Goal: Communication & Community: Participate in discussion

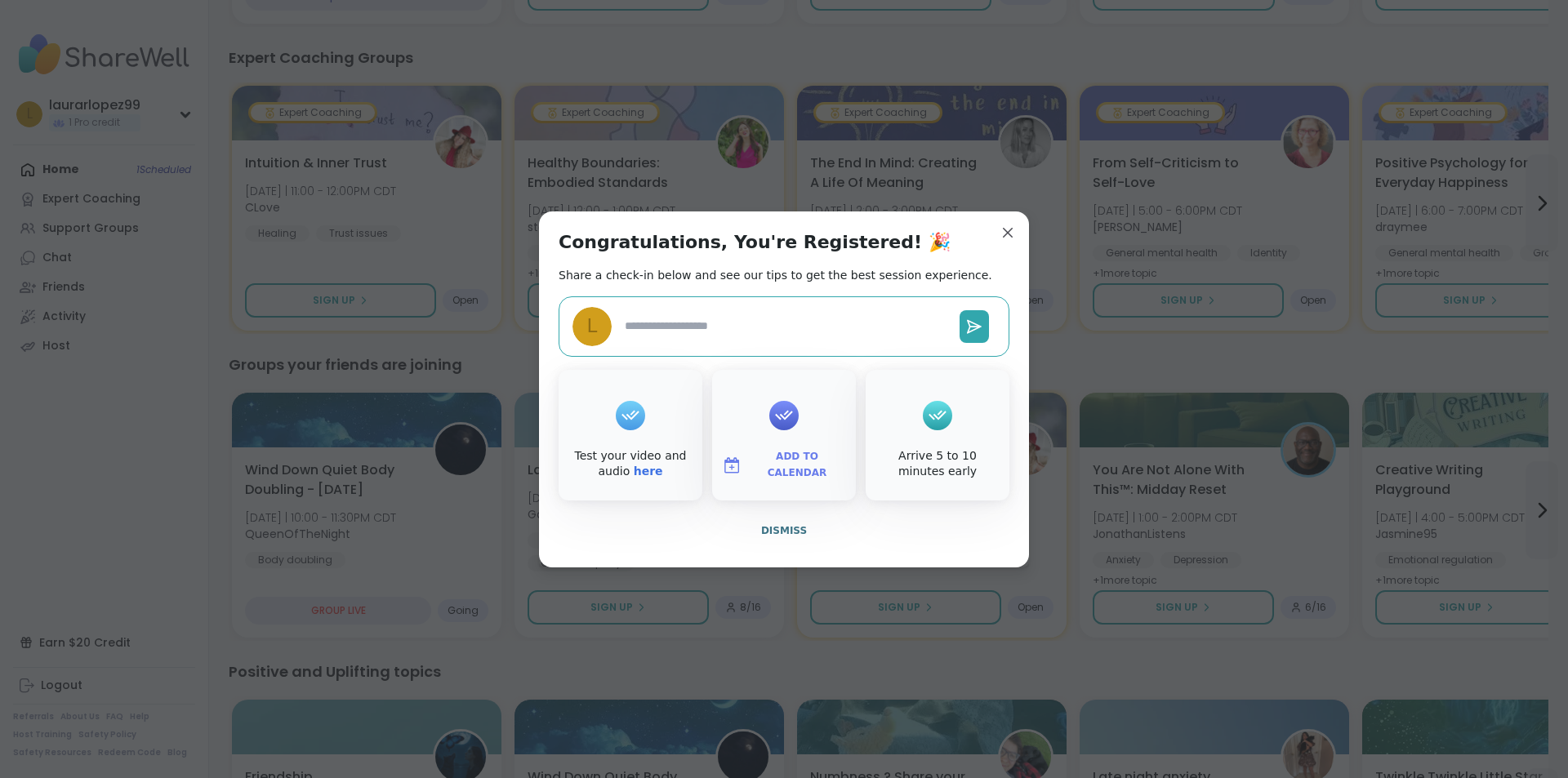
type textarea "*"
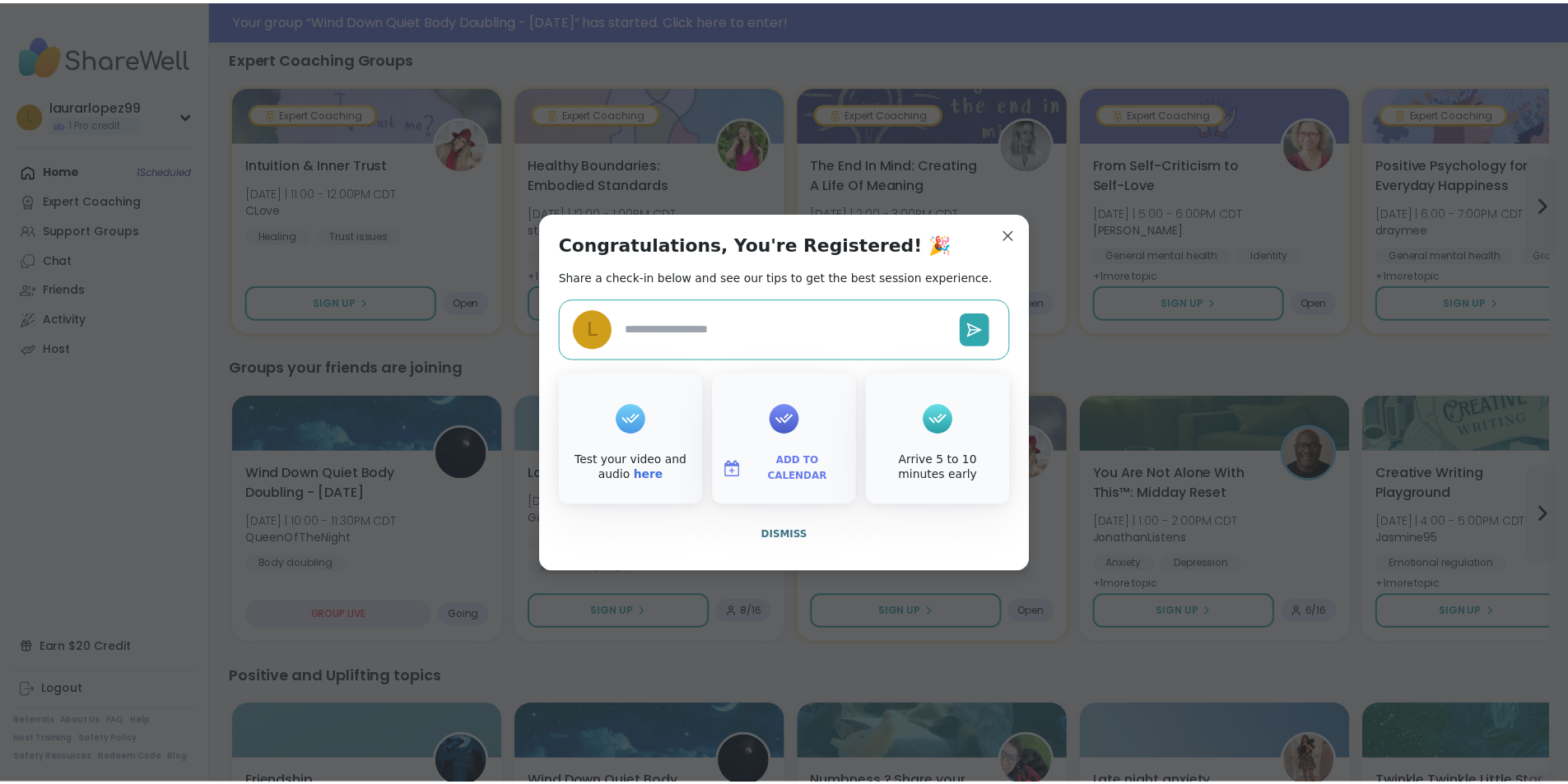
scroll to position [1073, 0]
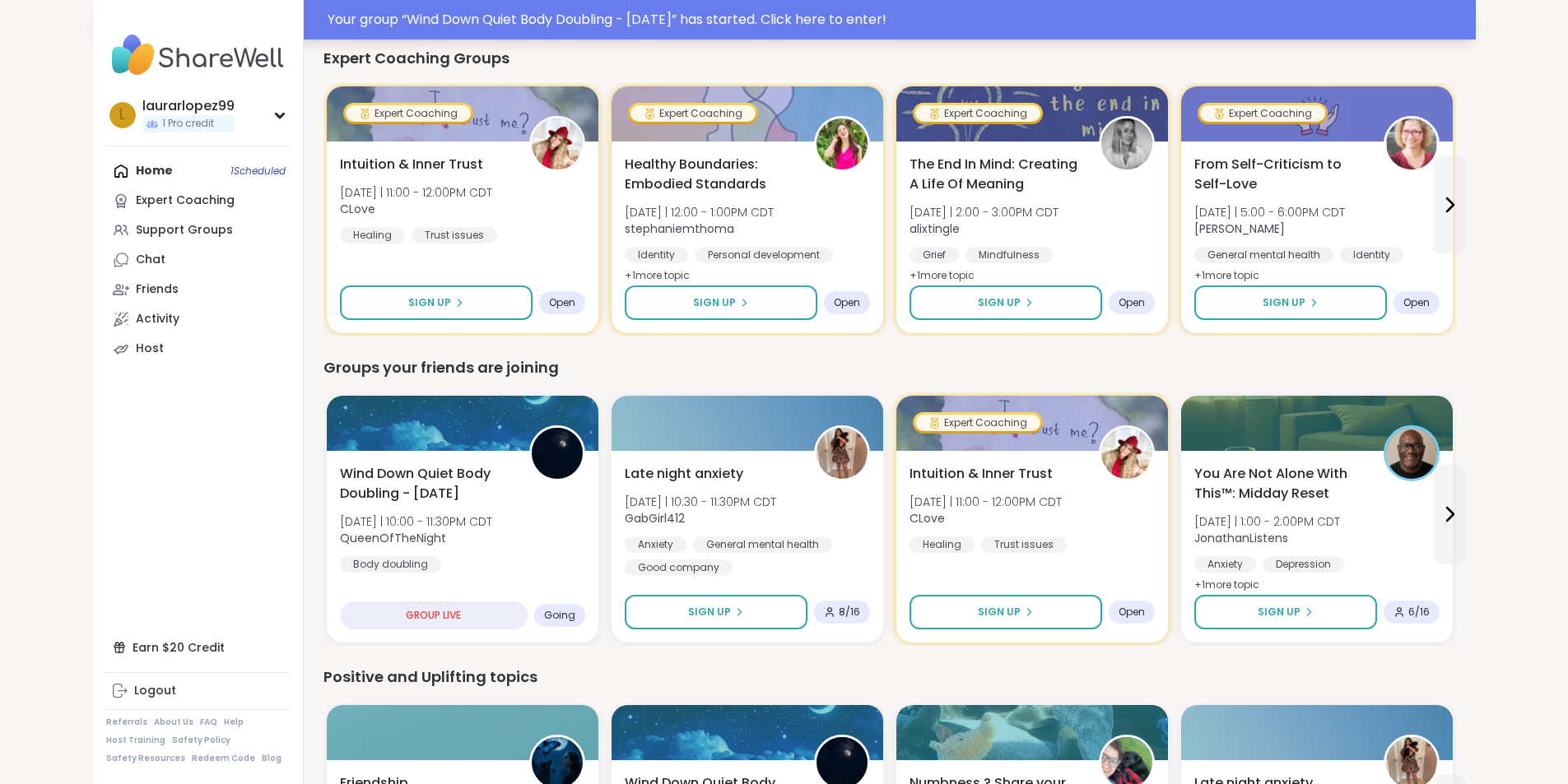
click at [864, 13] on div "Your group “ Wind Down Quiet Body Doubling - [DATE] ” has started. Click here t…" at bounding box center [897, 20] width 1138 height 20
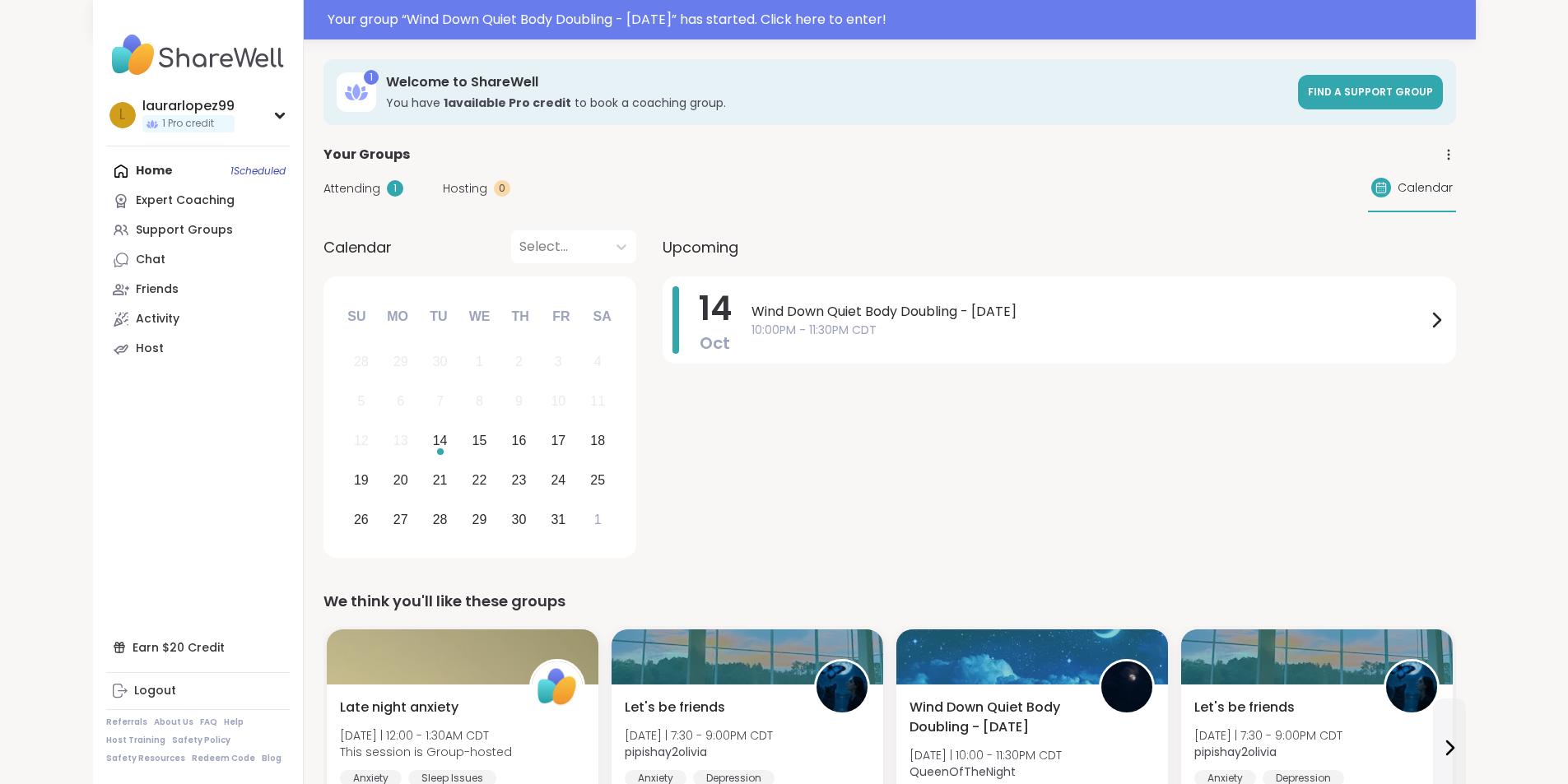
click at [556, 17] on div "Your group “ Wind Down Quiet Body Doubling - [DATE] ” has started. Click here t…" at bounding box center [897, 20] width 1138 height 20
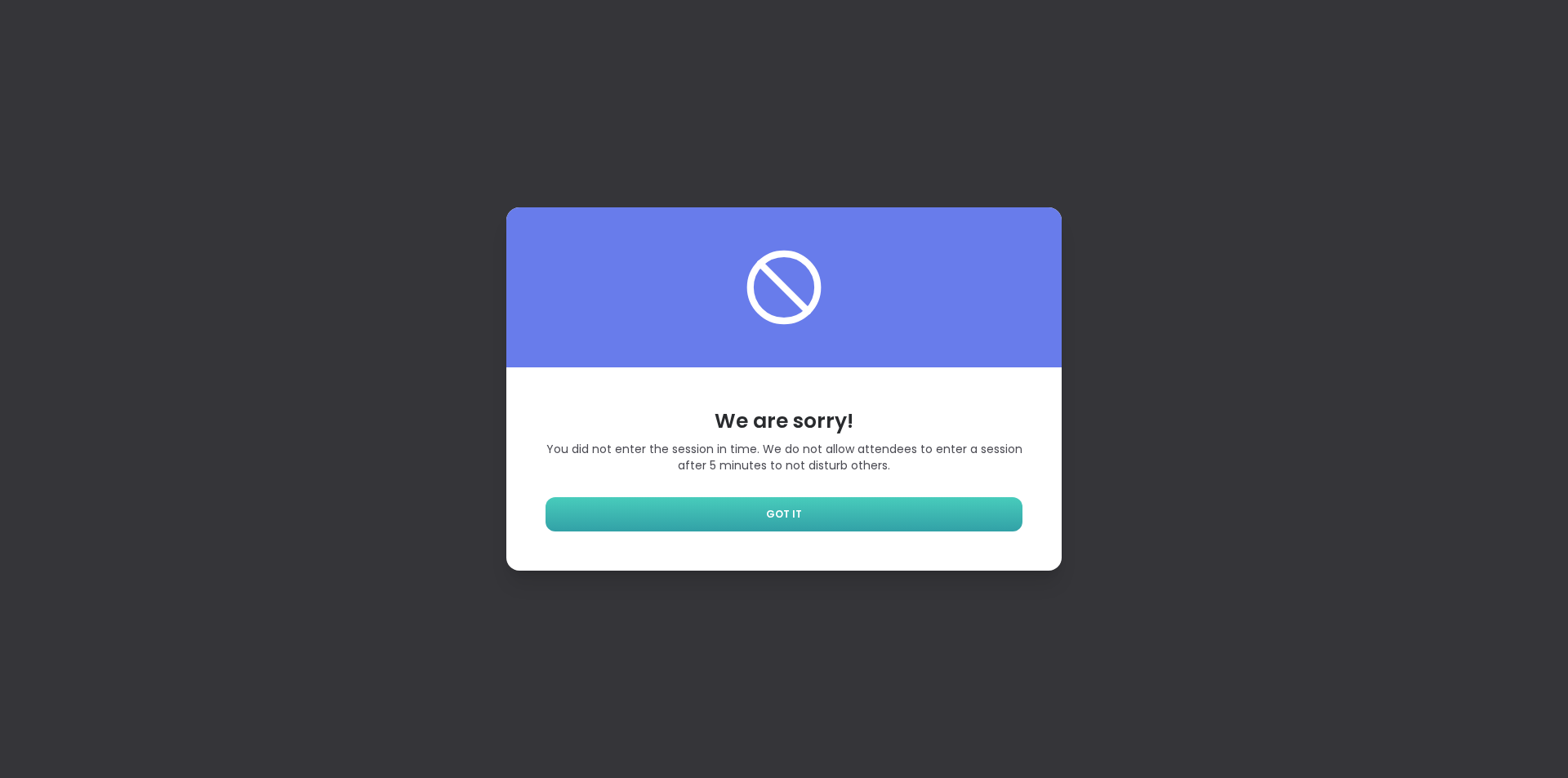
click at [825, 515] on link "GOT IT" at bounding box center [784, 514] width 476 height 34
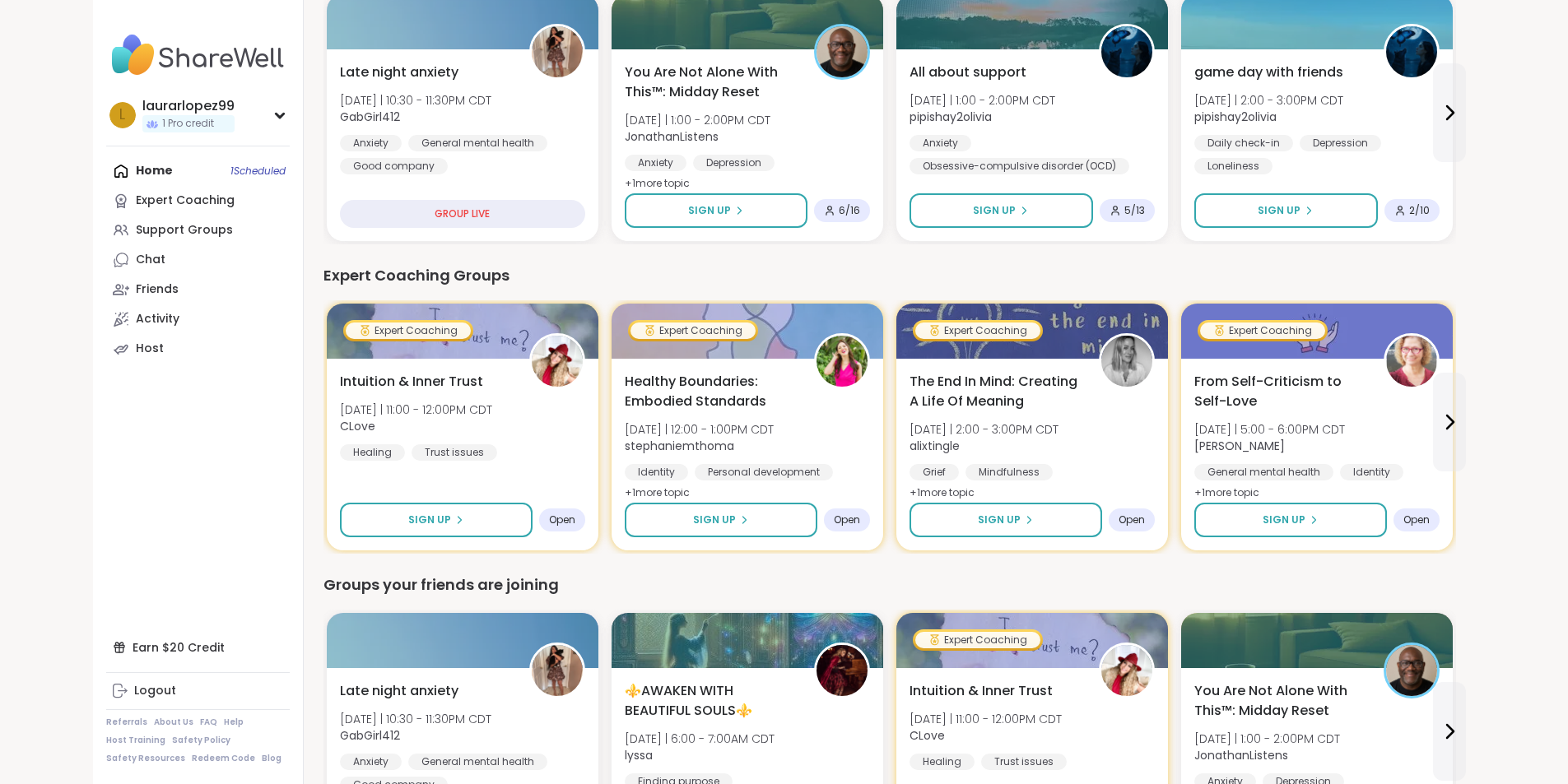
scroll to position [866, 0]
